Goal: Navigation & Orientation: Find specific page/section

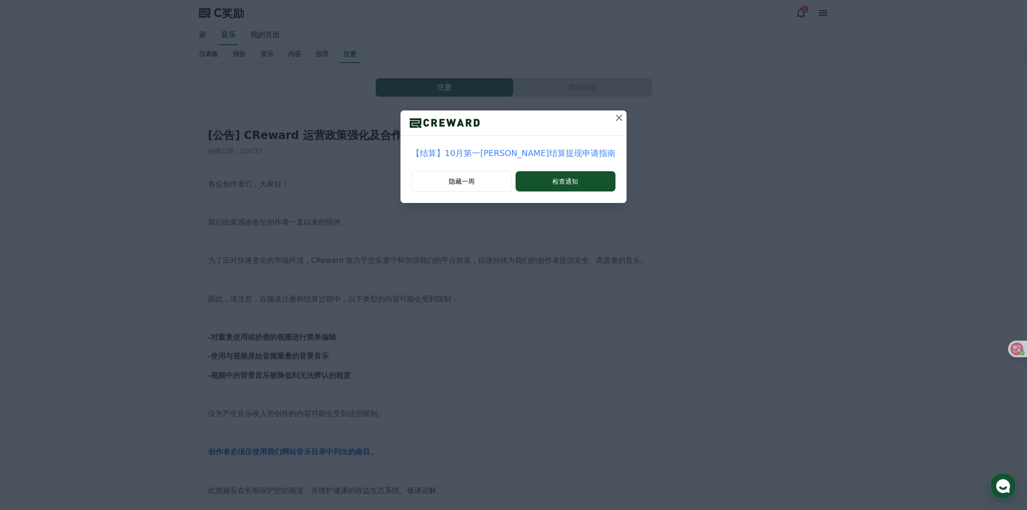
click at [612, 118] on button at bounding box center [619, 117] width 15 height 15
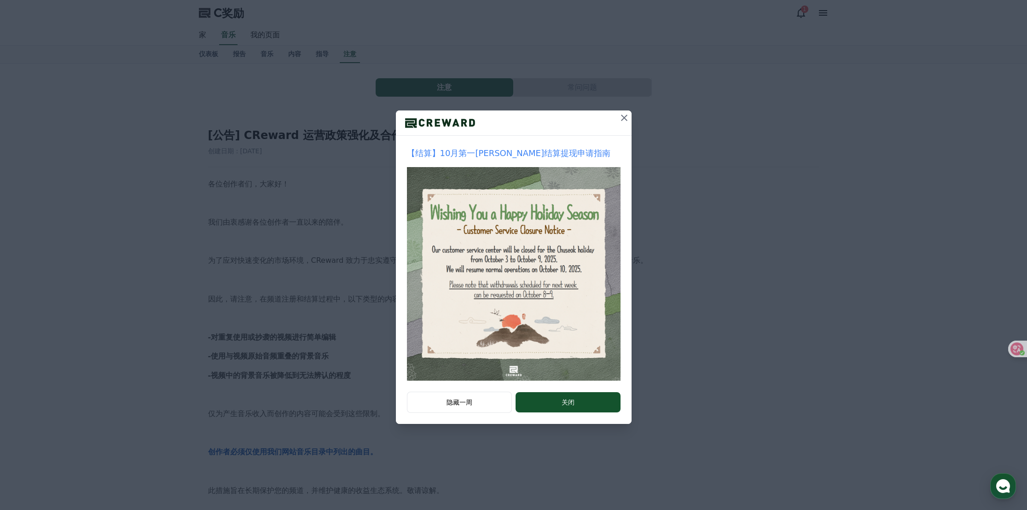
click at [621, 118] on icon at bounding box center [624, 117] width 11 height 11
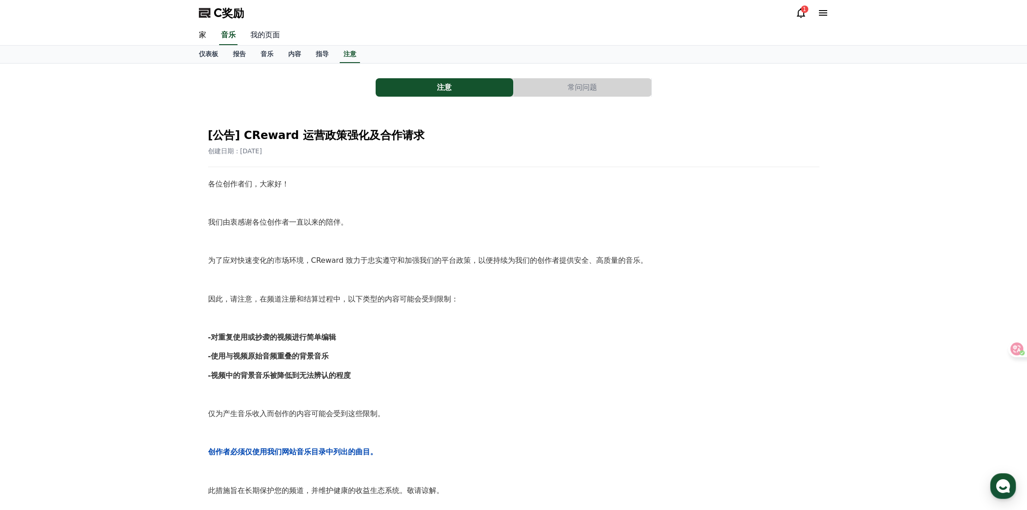
click at [260, 37] on font "我的页面" at bounding box center [264, 34] width 29 height 9
select select "**********"
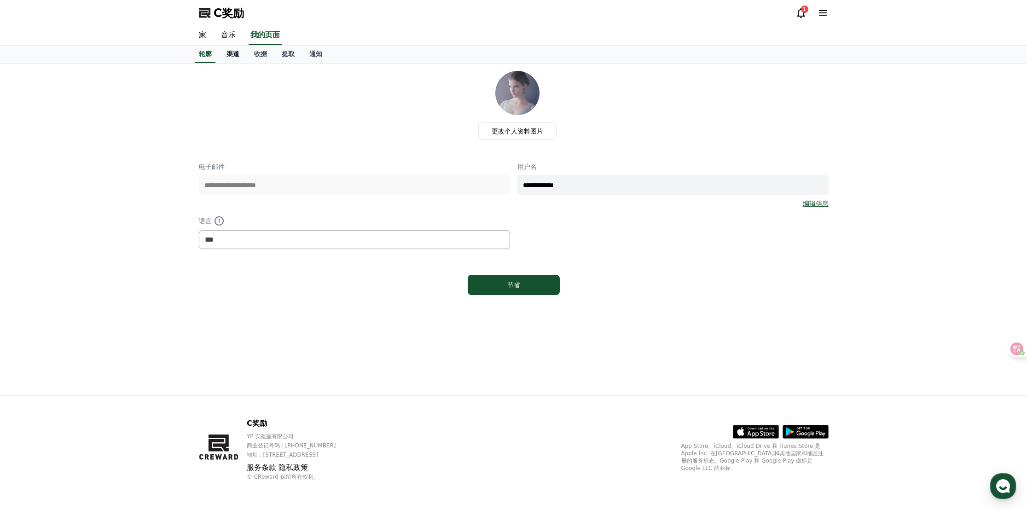
click at [229, 58] on link "渠道" at bounding box center [233, 54] width 28 height 17
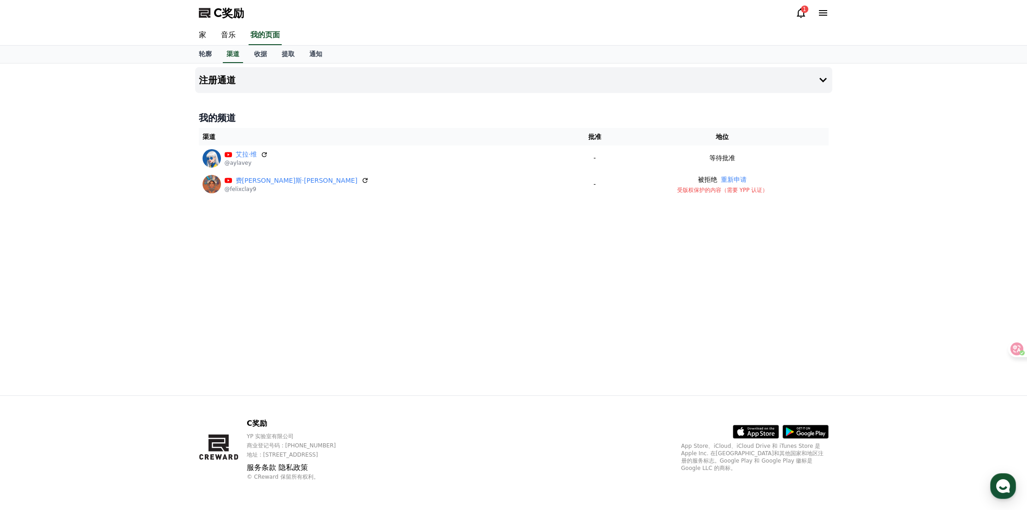
drag, startPoint x: 156, startPoint y: 1, endPoint x: 802, endPoint y: 11, distance: 646.7
click at [802, 11] on div "1" at bounding box center [804, 9] width 7 height 7
